Goal: Navigation & Orientation: Find specific page/section

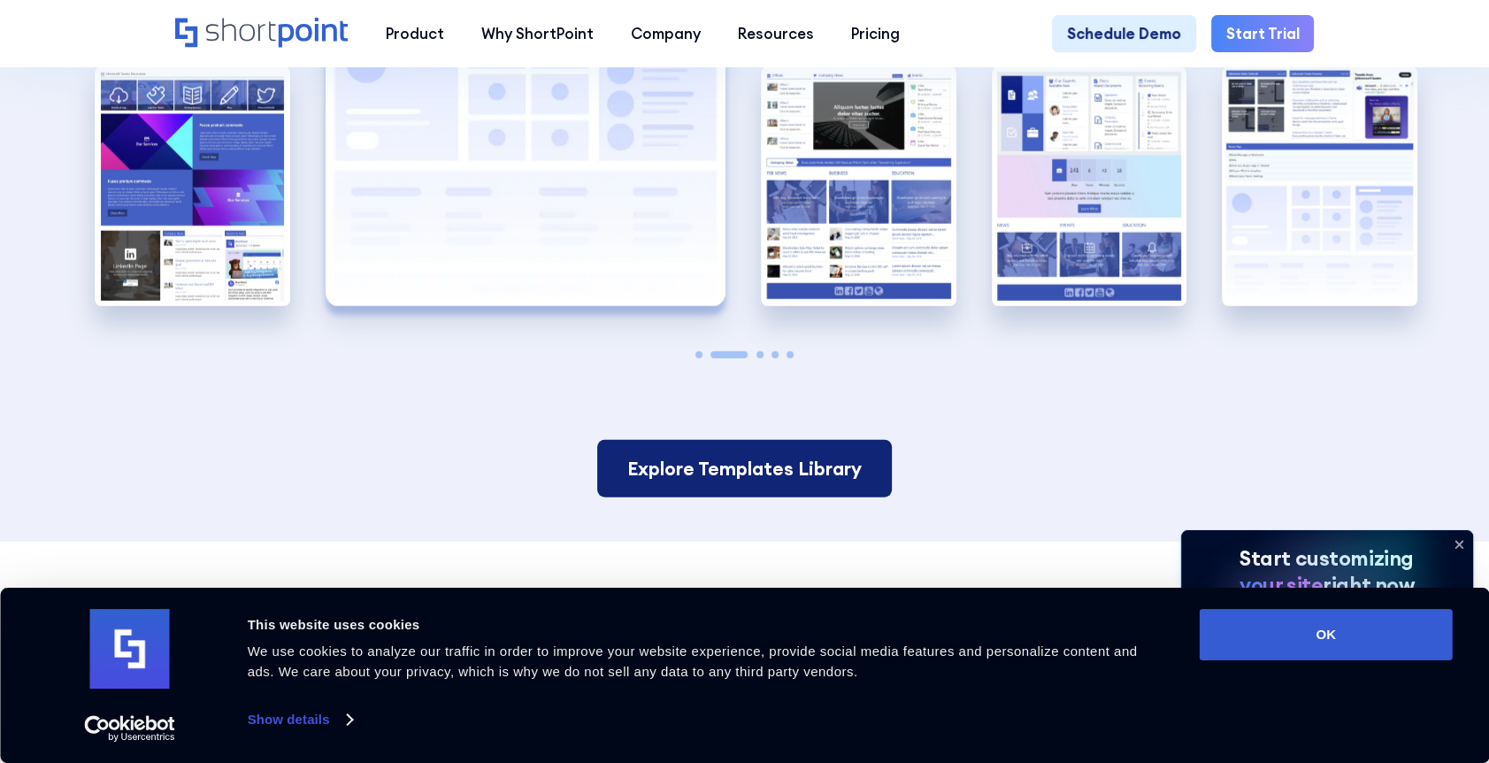
scroll to position [3716, 0]
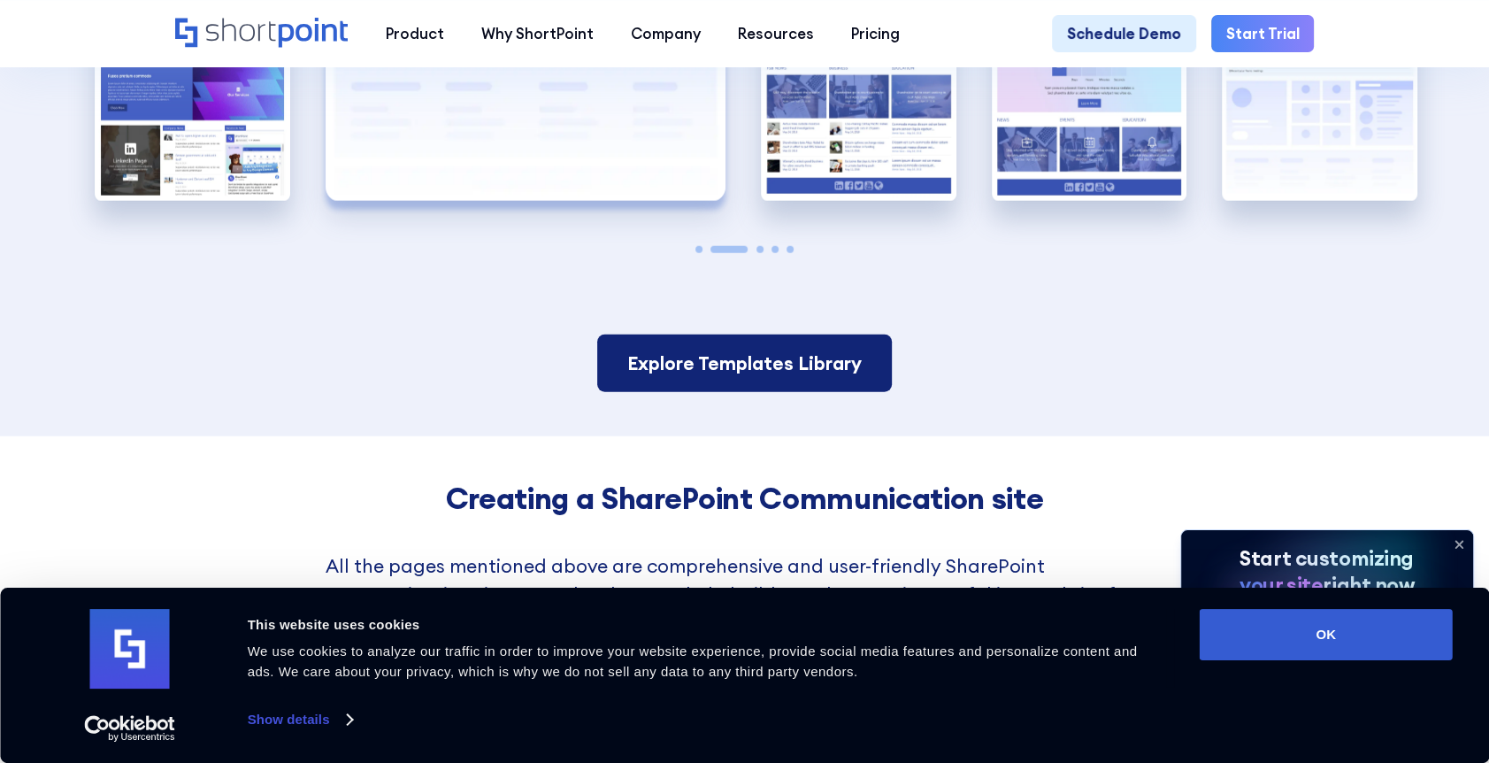
click at [750, 392] on link "Explore Templates Library" at bounding box center [744, 363] width 294 height 58
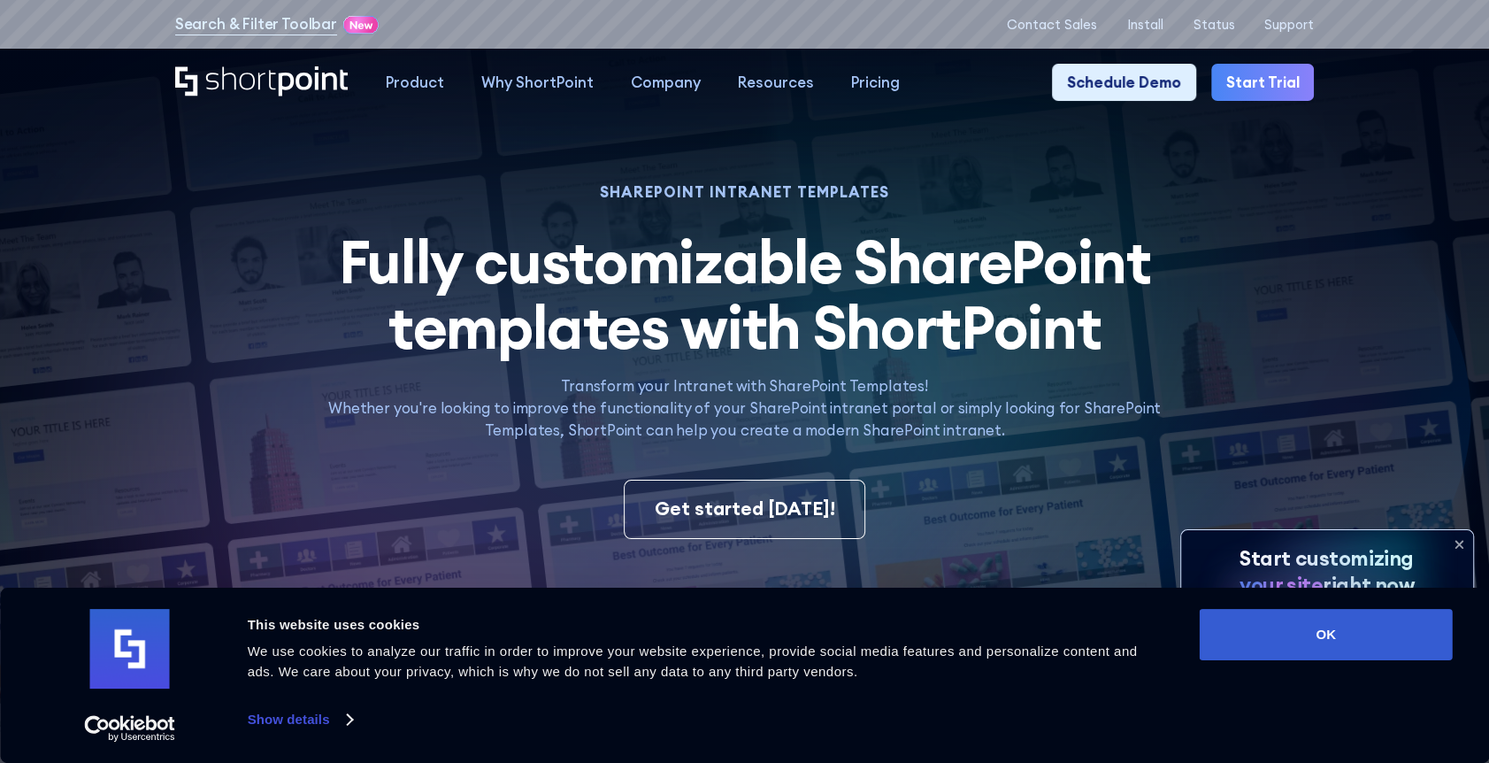
drag, startPoint x: 320, startPoint y: 725, endPoint x: 332, endPoint y: 717, distance: 14.0
click at [320, 725] on link "Show details" at bounding box center [300, 719] width 104 height 27
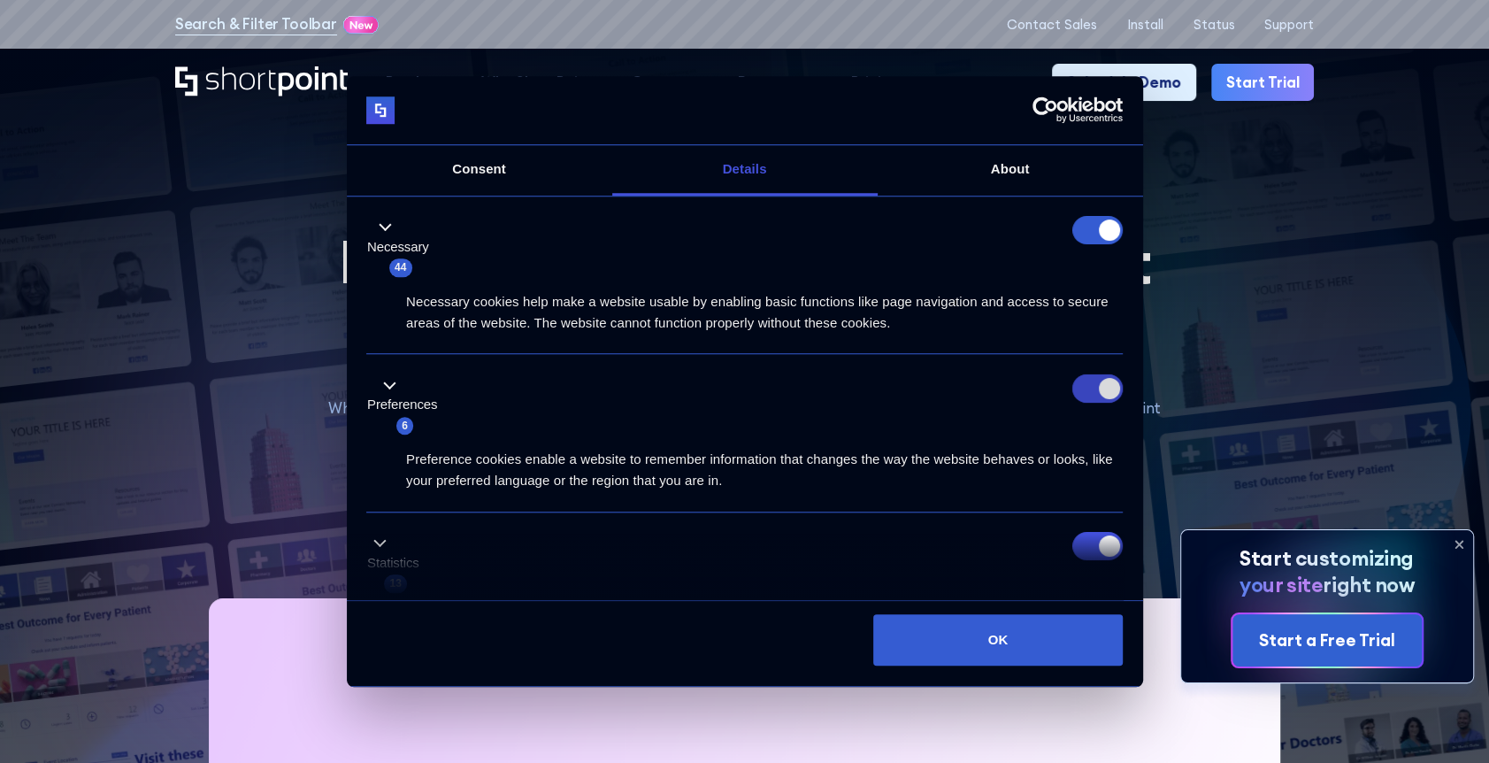
click at [1082, 395] on input "Preferences" at bounding box center [1097, 388] width 50 height 28
checkbox input "false"
click at [1080, 545] on input "Statistics" at bounding box center [1097, 547] width 50 height 28
checkbox input "false"
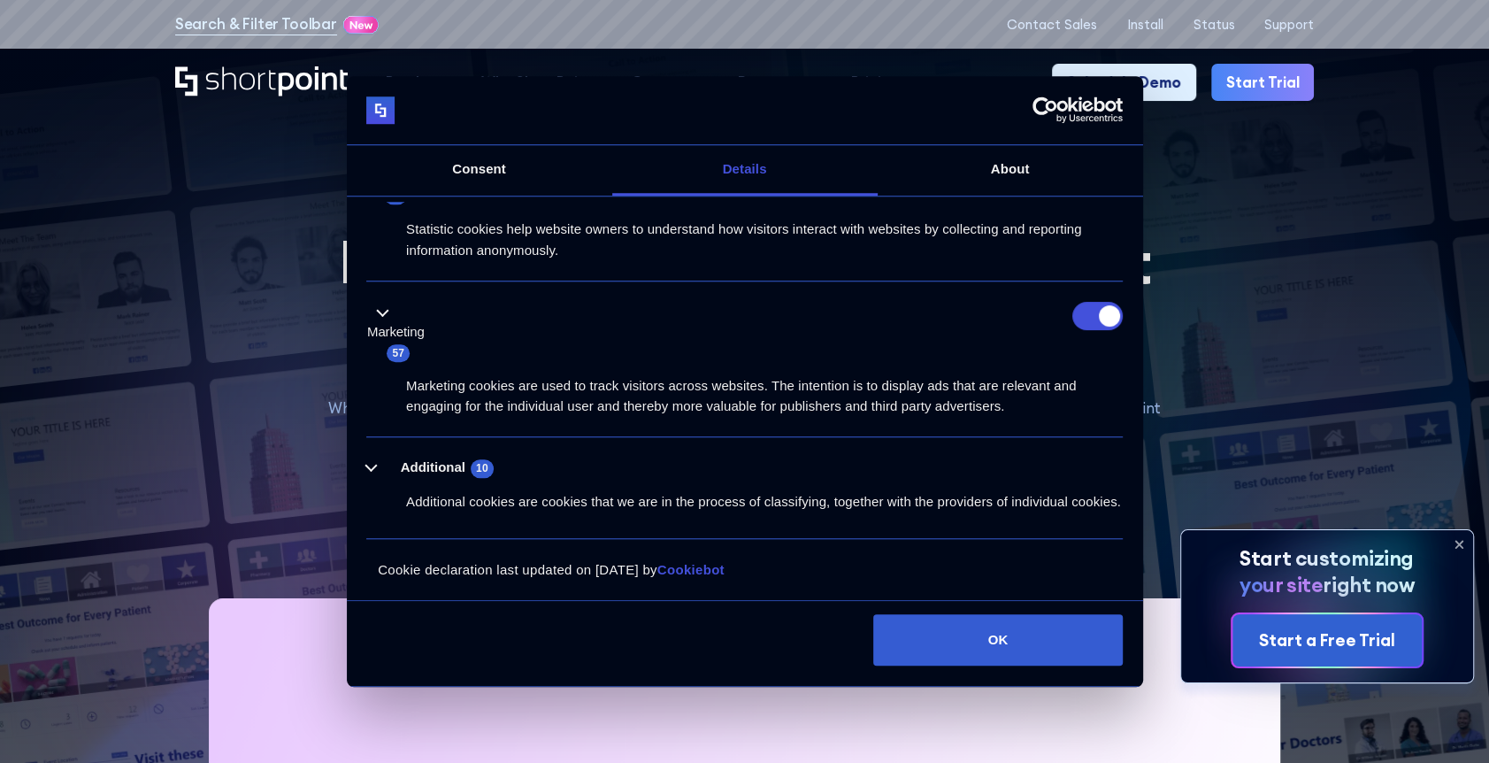
scroll to position [407, 0]
click at [1088, 302] on input "Marketing" at bounding box center [1097, 316] width 50 height 28
checkbox input "false"
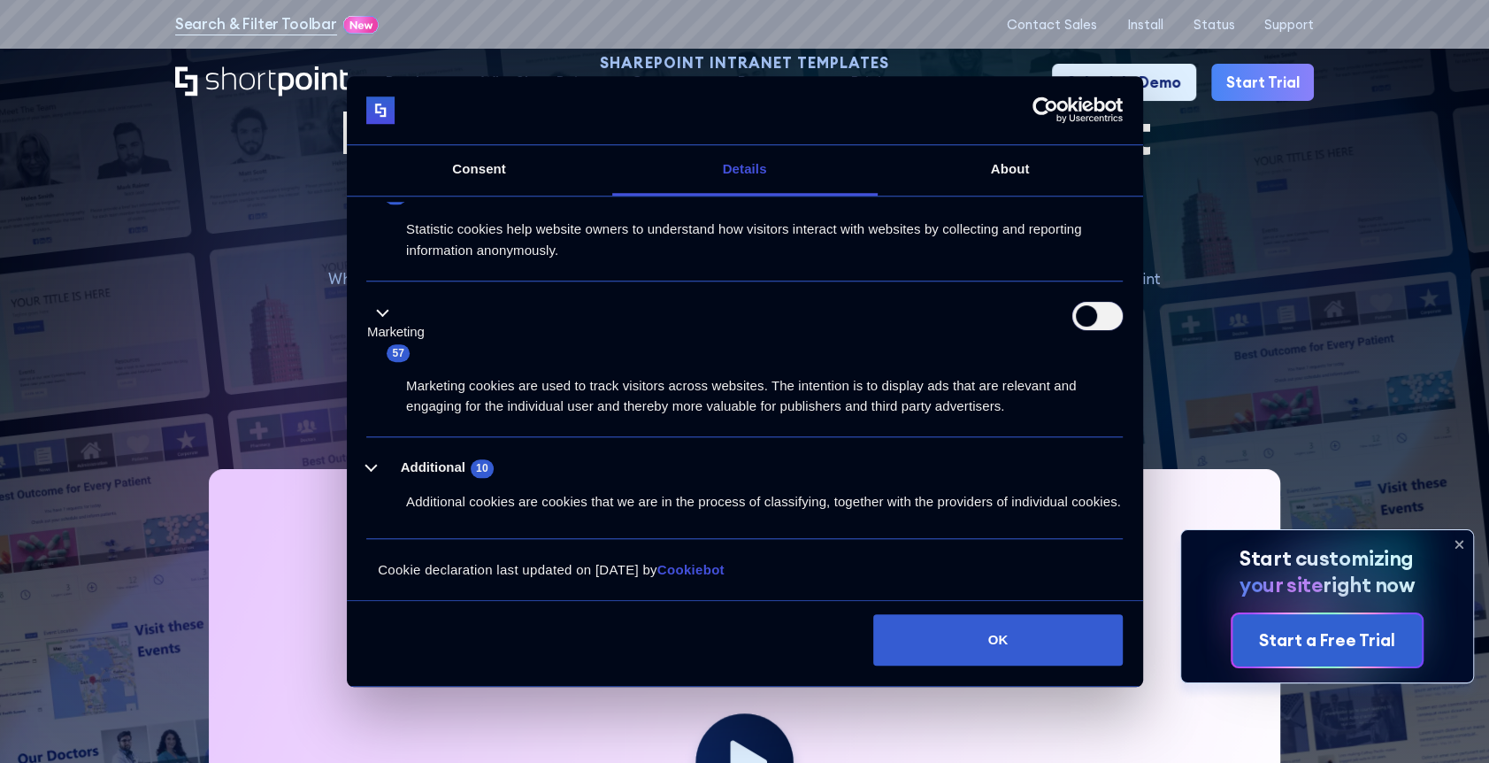
scroll to position [265, 0]
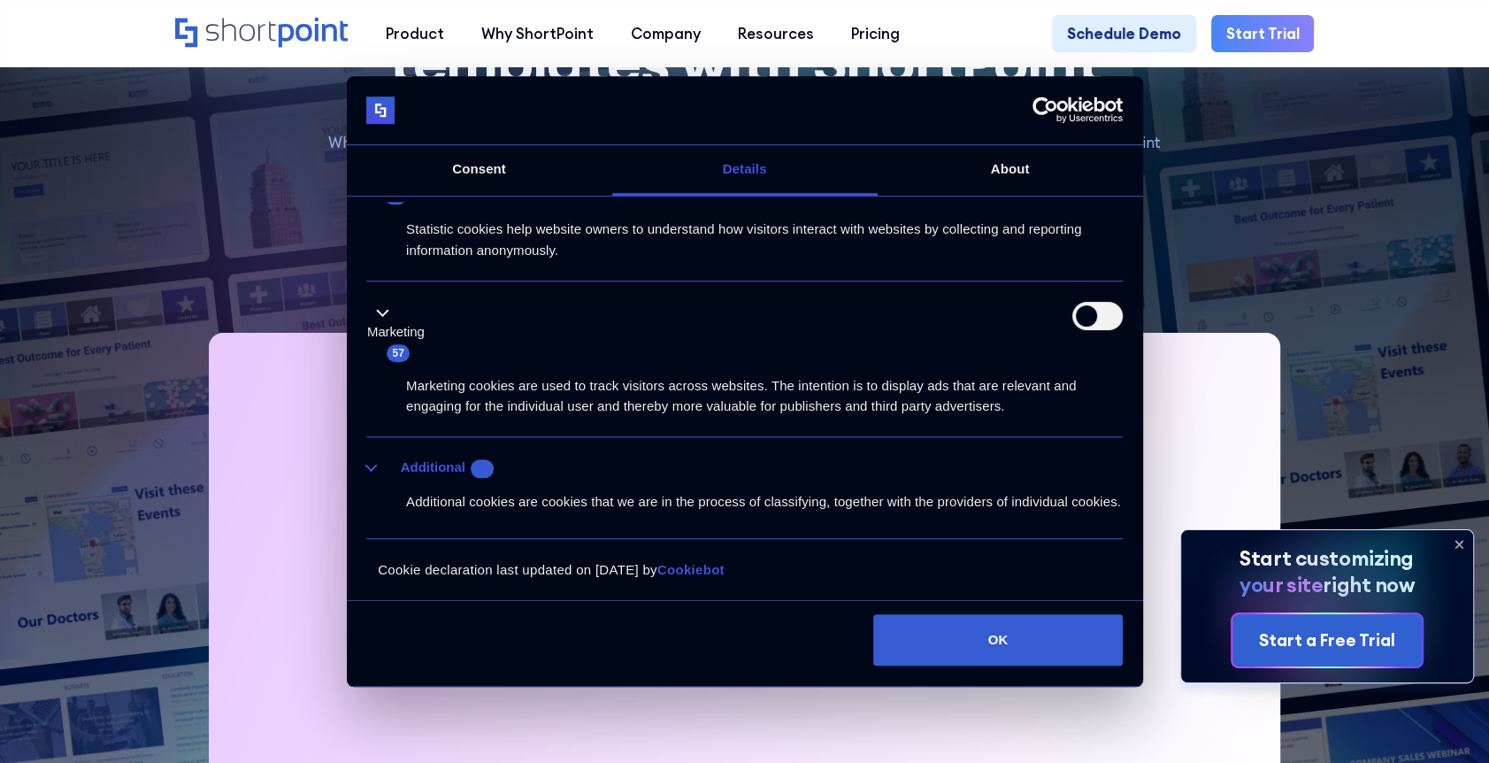
click at [376, 457] on button "Additional 10" at bounding box center [435, 468] width 138 height 22
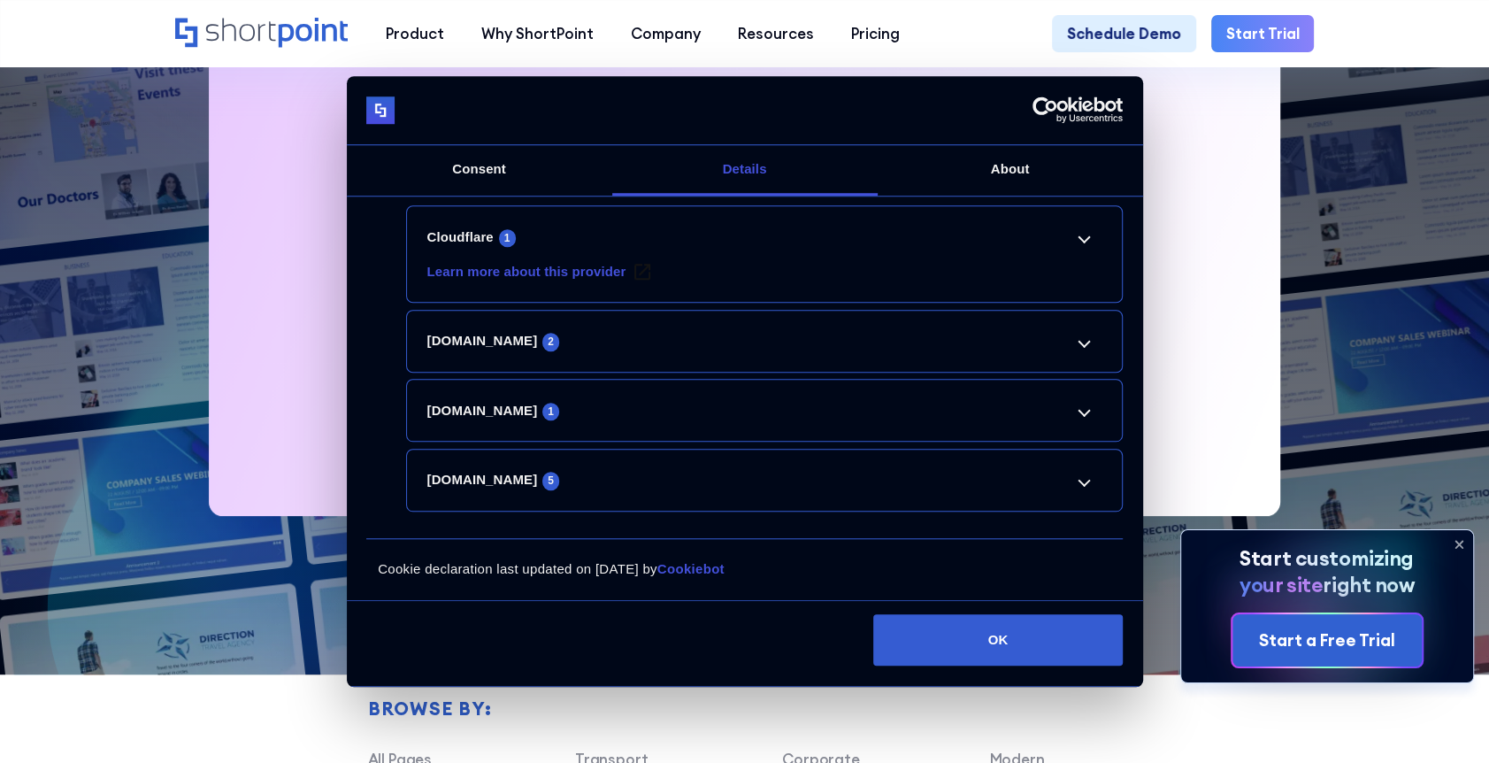
scroll to position [708, 0]
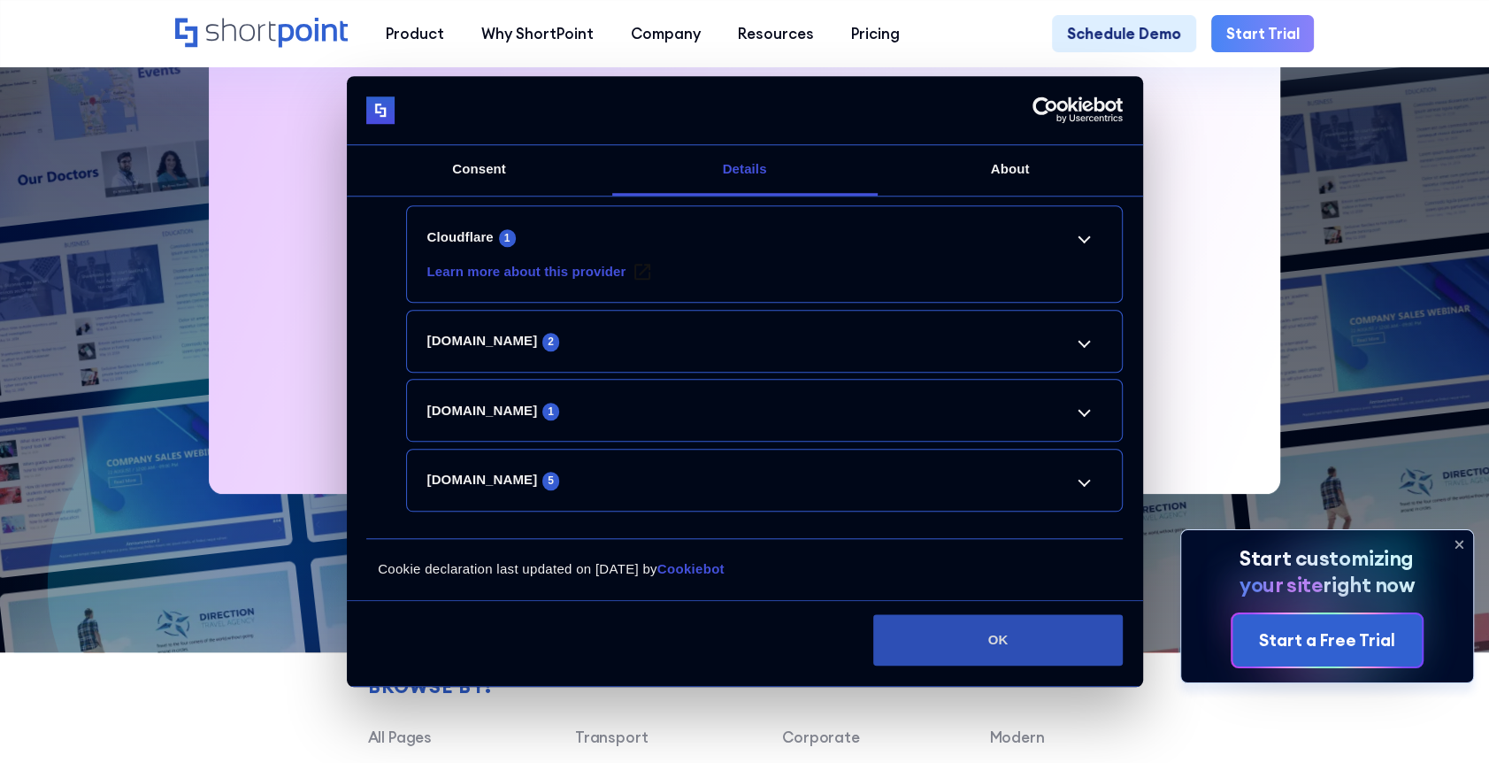
click at [1008, 641] on button "OK" at bounding box center [997, 639] width 249 height 51
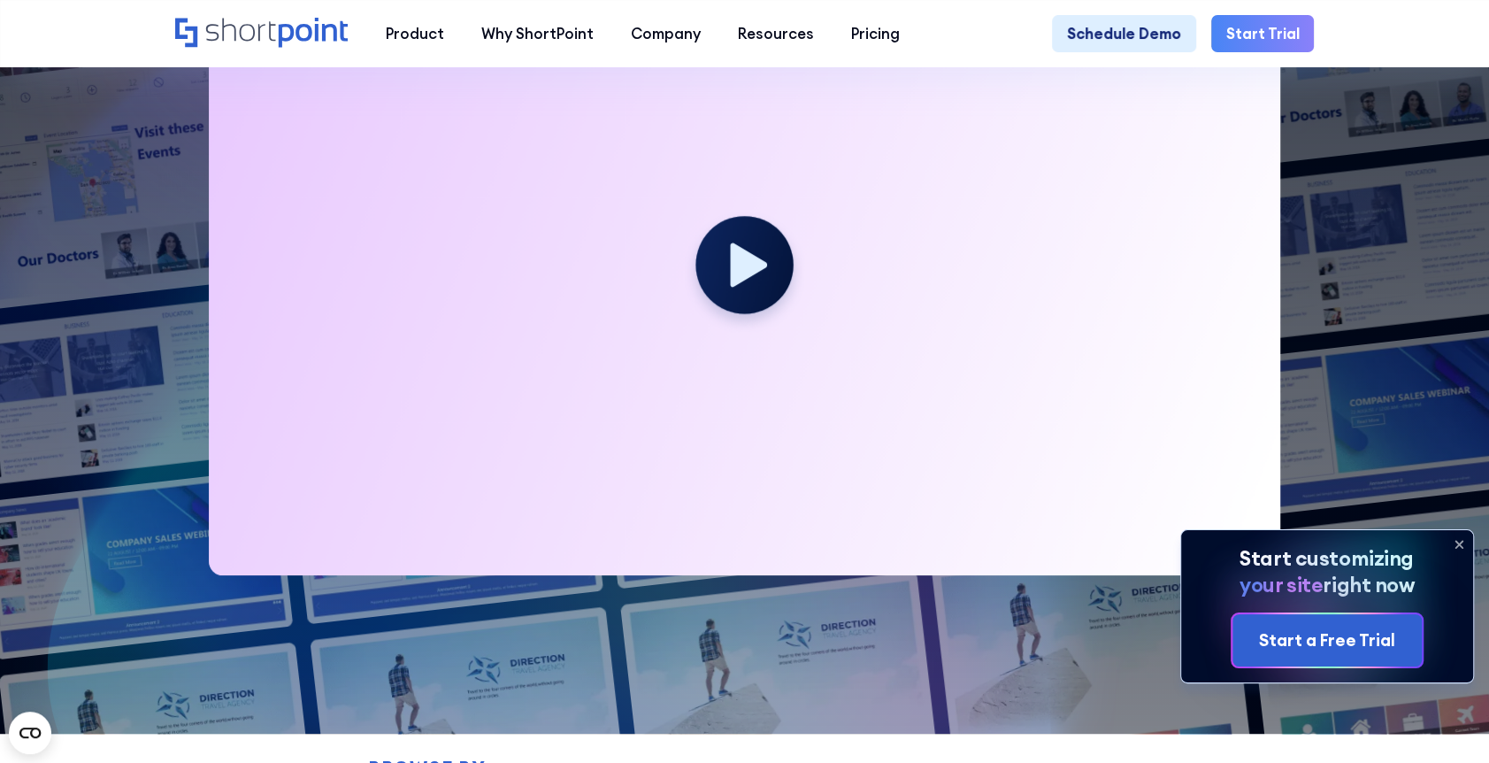
scroll to position [531, 0]
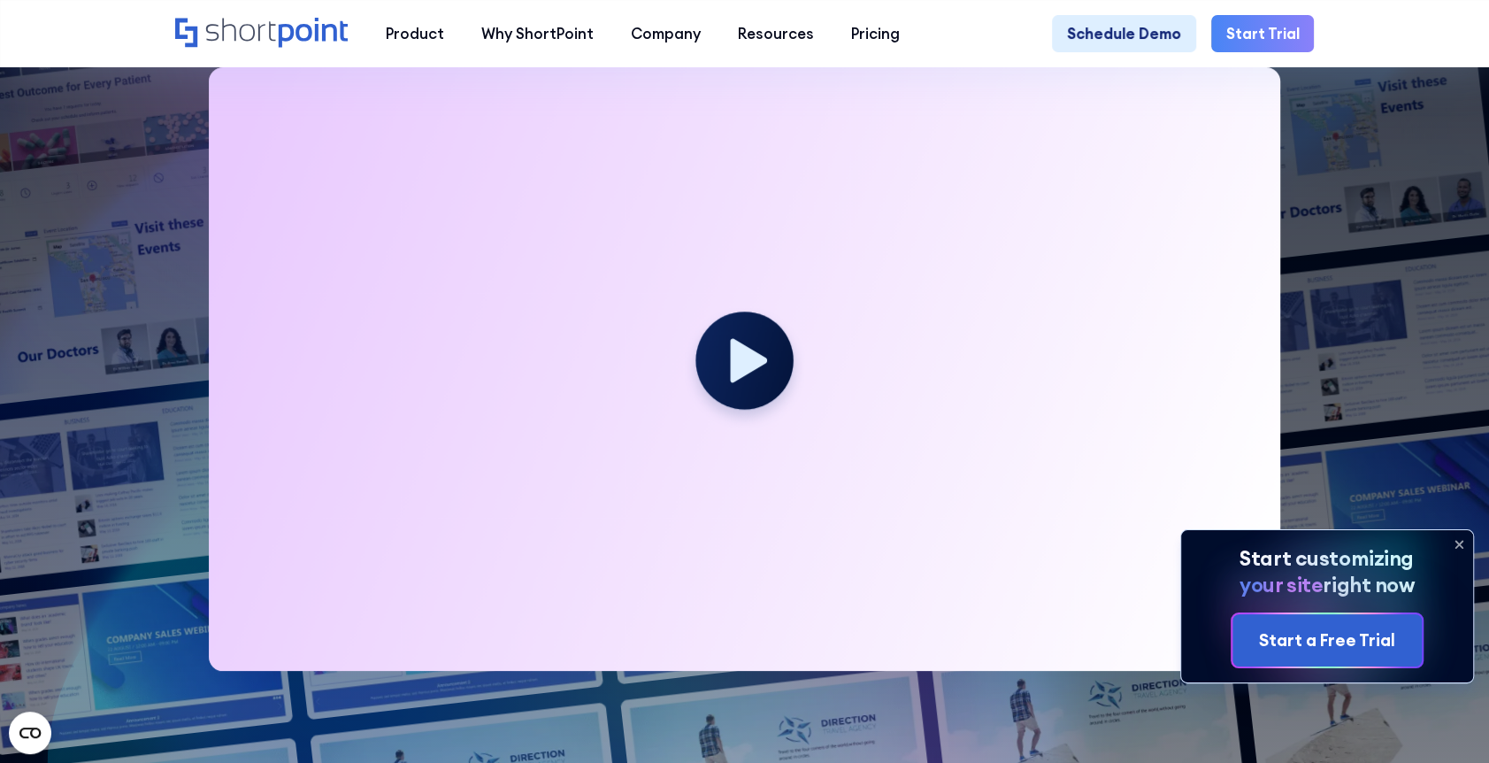
click at [1454, 544] on icon at bounding box center [1459, 544] width 28 height 28
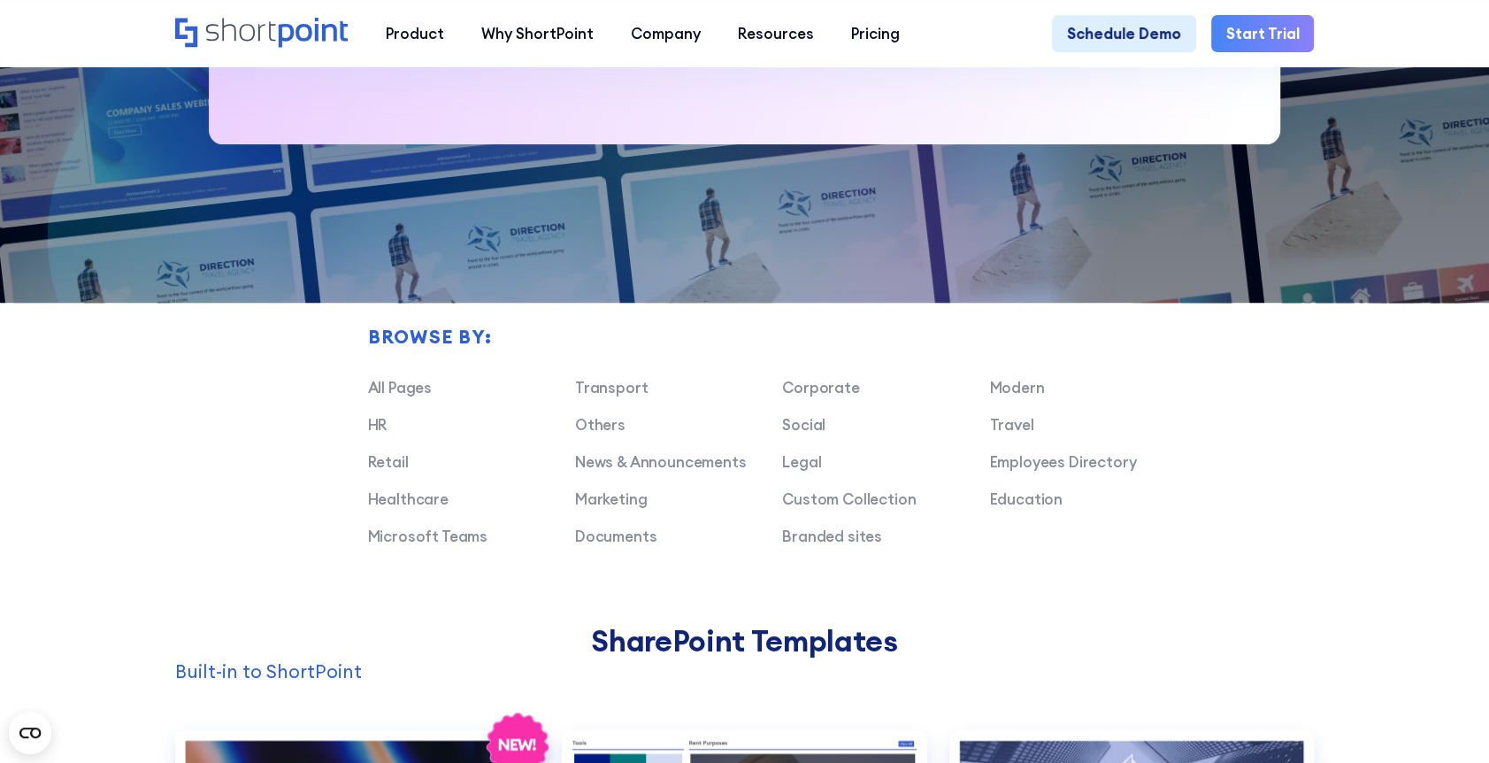
scroll to position [1062, 0]
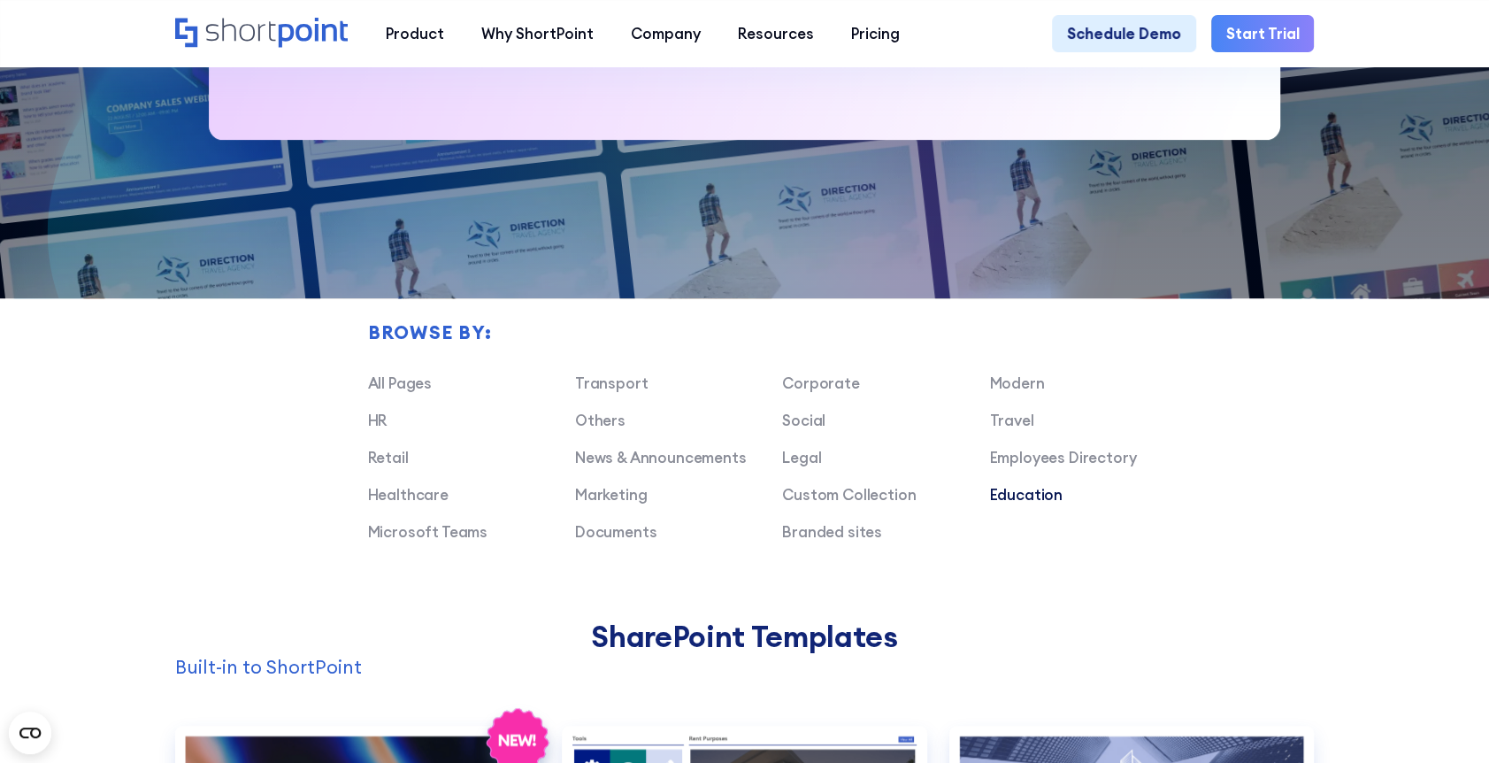
click at [1010, 504] on link "Education" at bounding box center [1025, 494] width 73 height 19
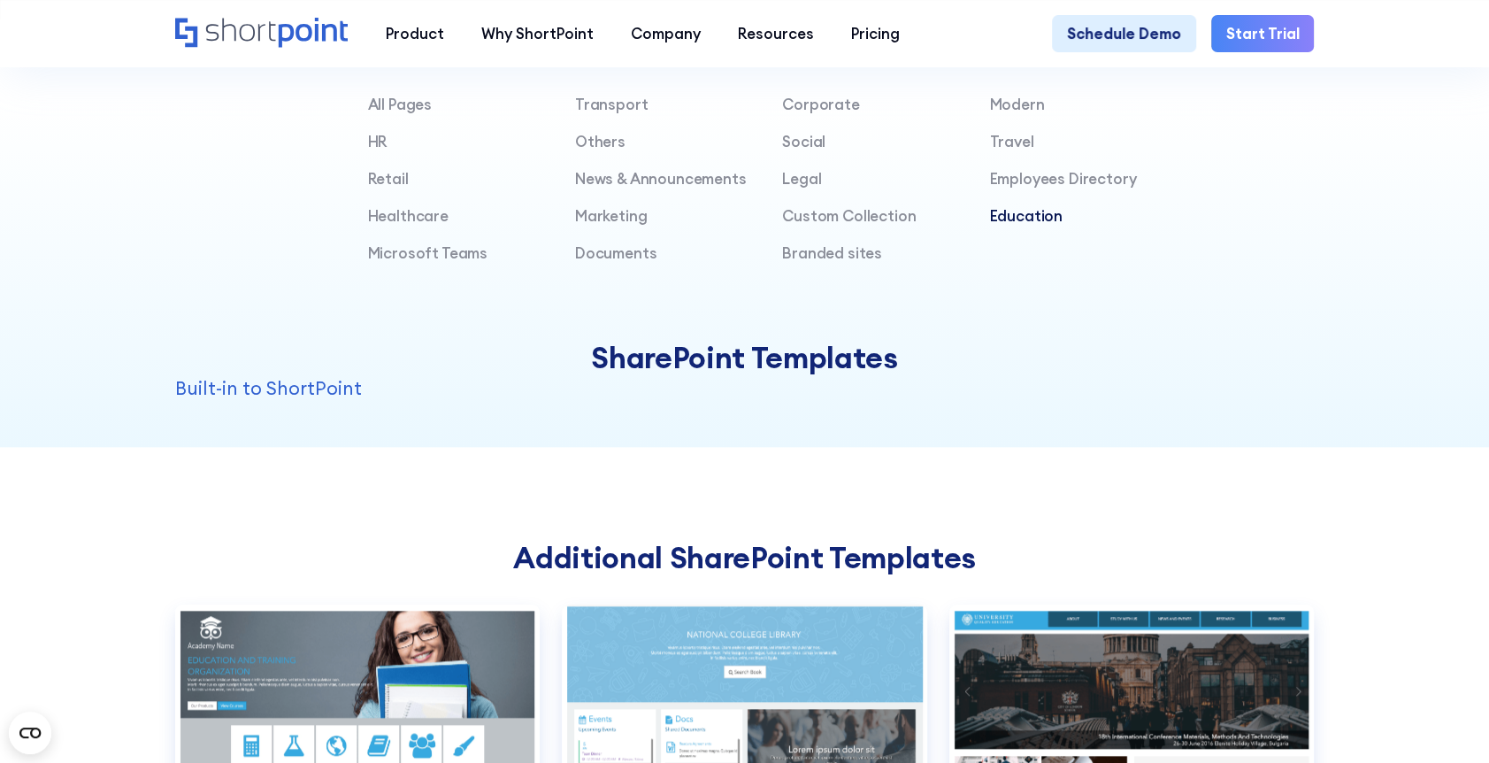
scroll to position [1150, 0]
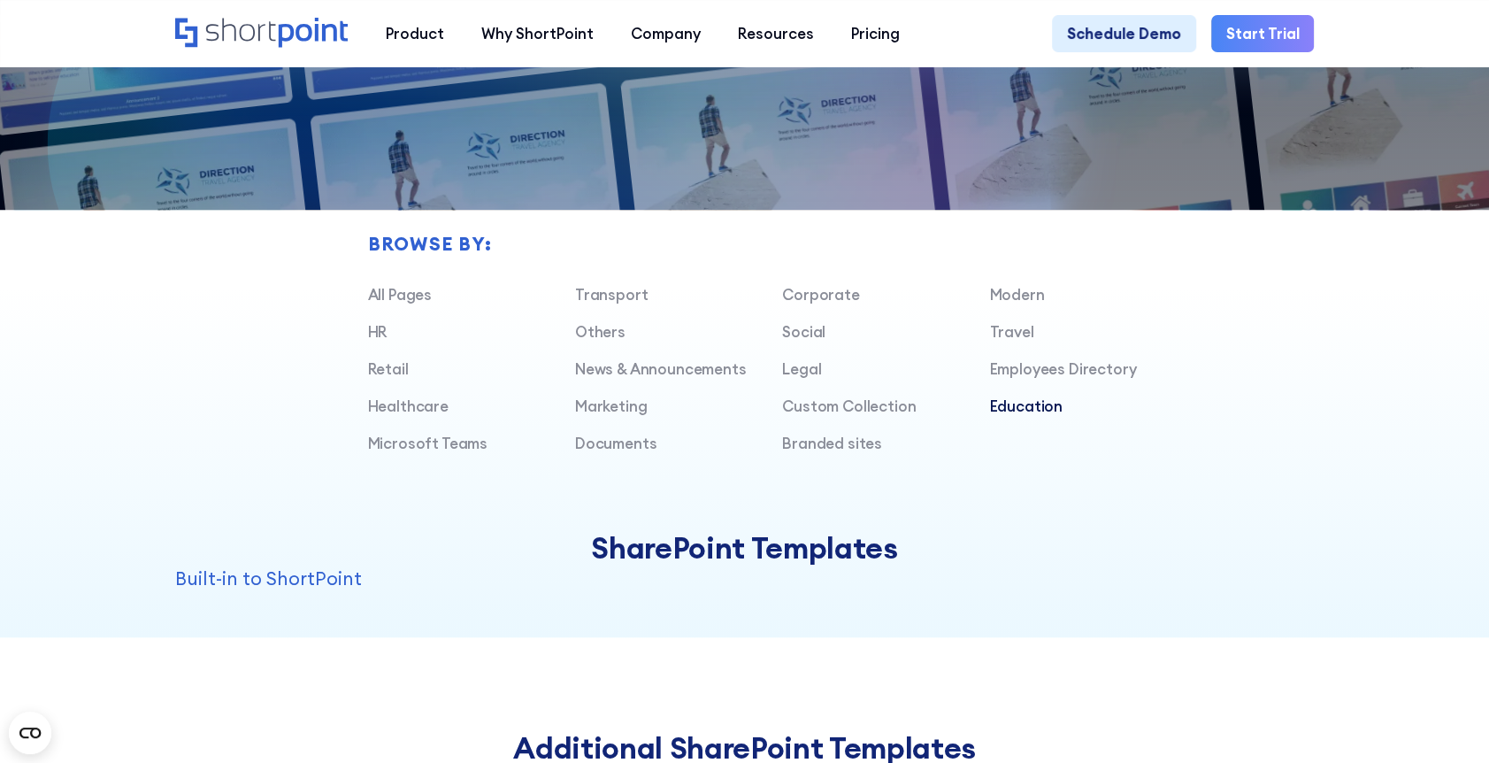
click at [1026, 416] on link "Education" at bounding box center [1025, 405] width 73 height 19
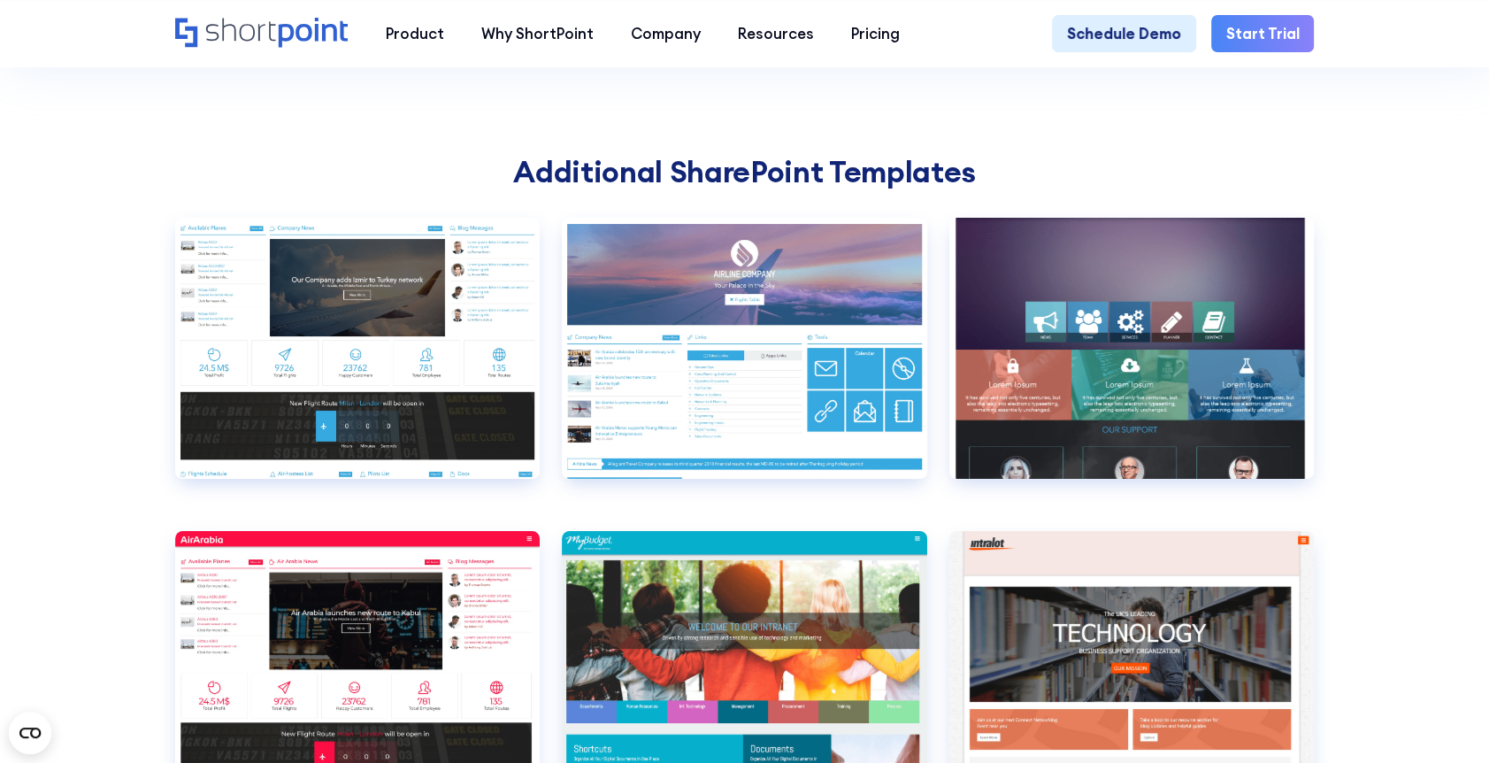
scroll to position [5573, 0]
